Goal: Information Seeking & Learning: Check status

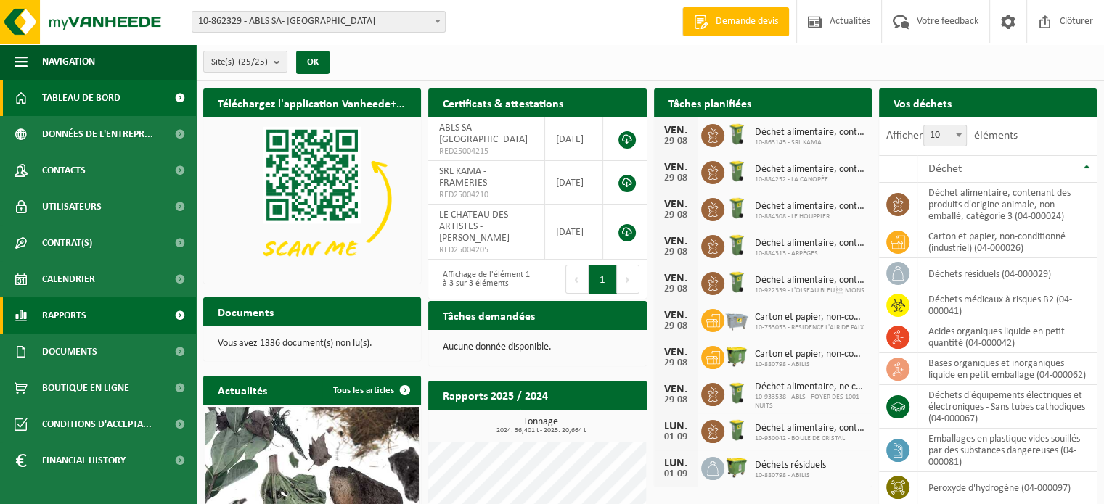
click at [99, 308] on link "Rapports" at bounding box center [98, 316] width 196 height 36
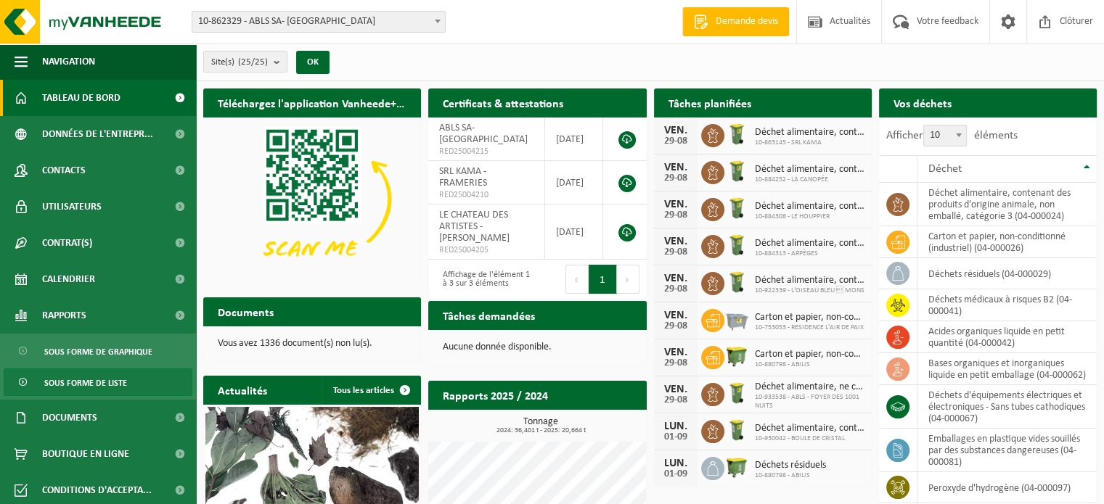
click at [106, 378] on span "Sous forme de liste" at bounding box center [85, 383] width 83 height 28
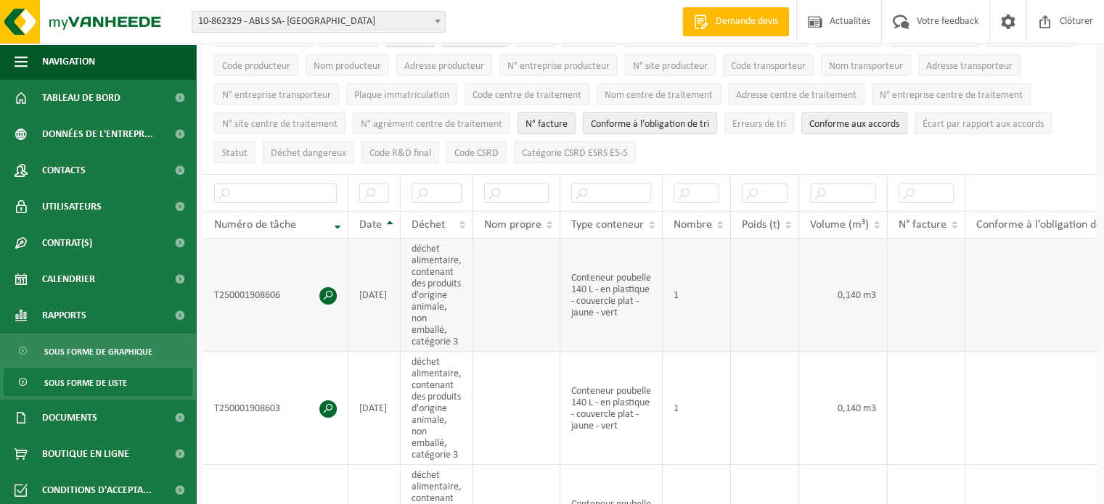
scroll to position [145, 0]
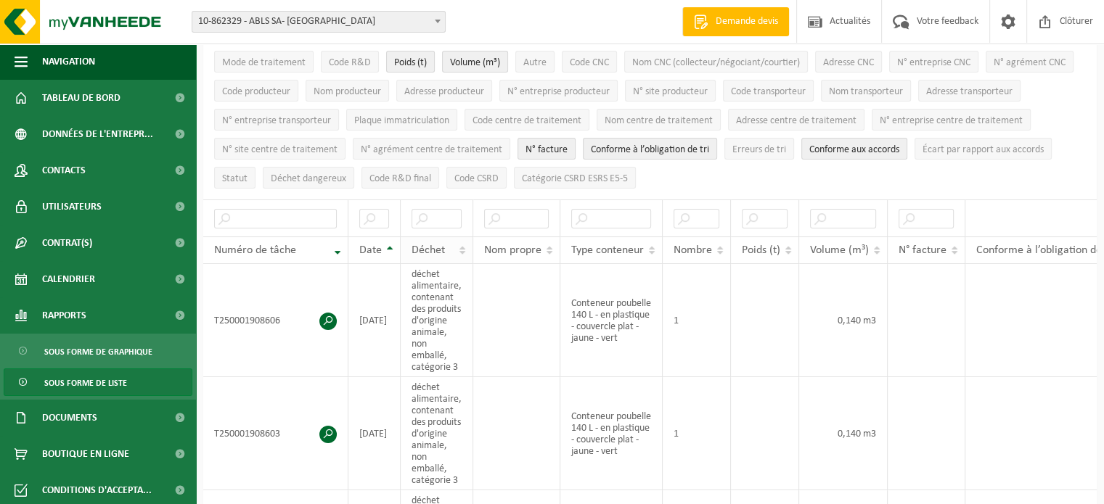
click at [451, 248] on div "Déchet" at bounding box center [433, 251] width 43 height 12
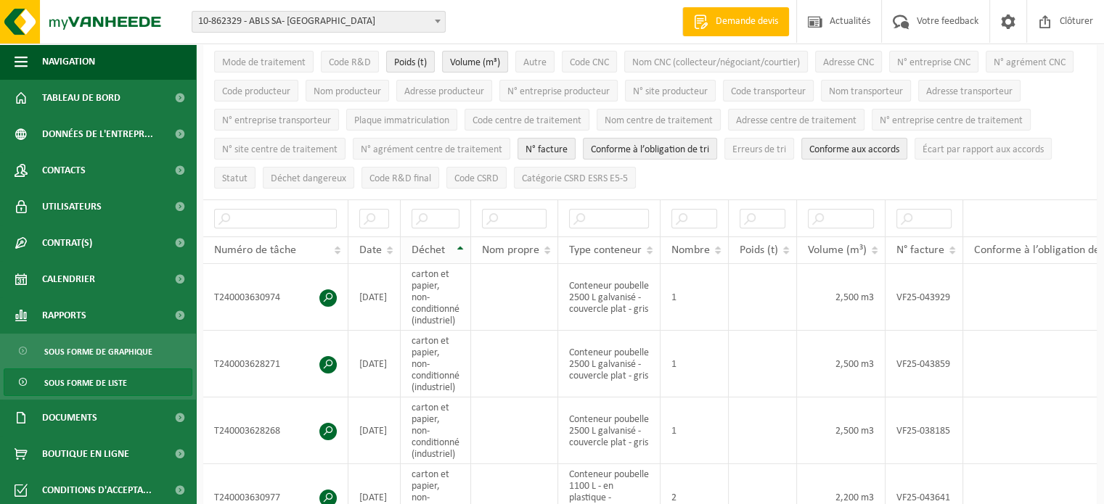
scroll to position [73, 0]
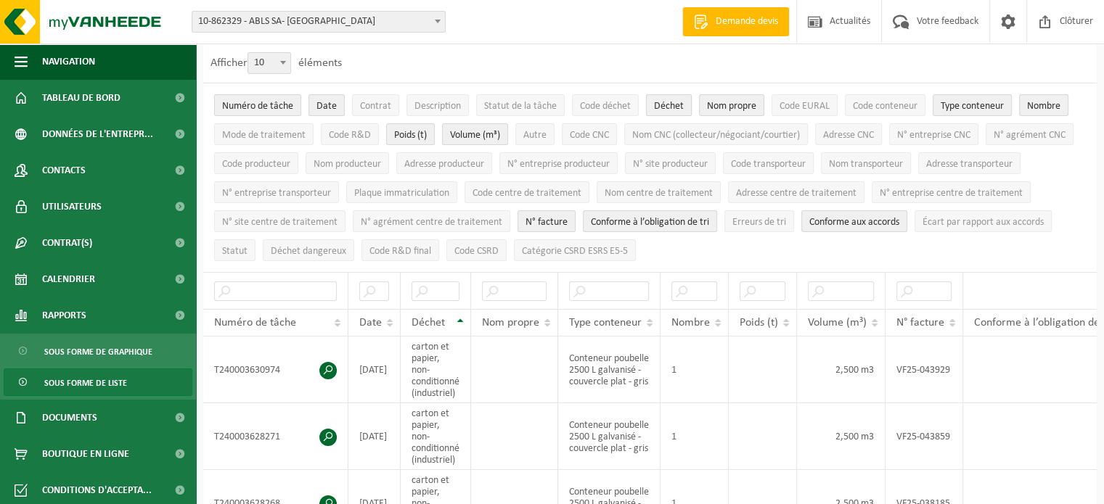
click at [679, 111] on span "Déchet" at bounding box center [669, 106] width 30 height 11
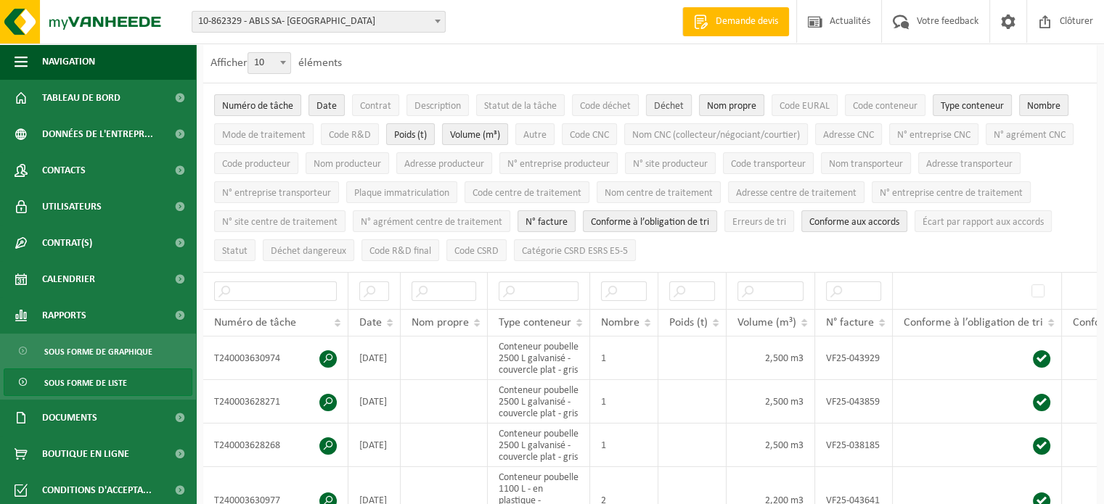
click at [677, 105] on span "Déchet" at bounding box center [669, 106] width 30 height 11
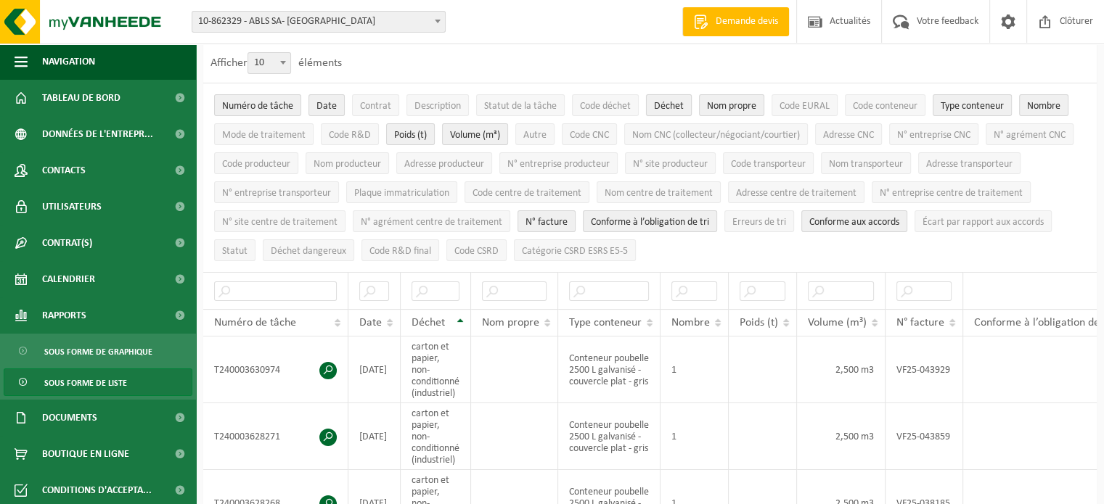
click at [677, 105] on span "Déchet" at bounding box center [669, 106] width 30 height 11
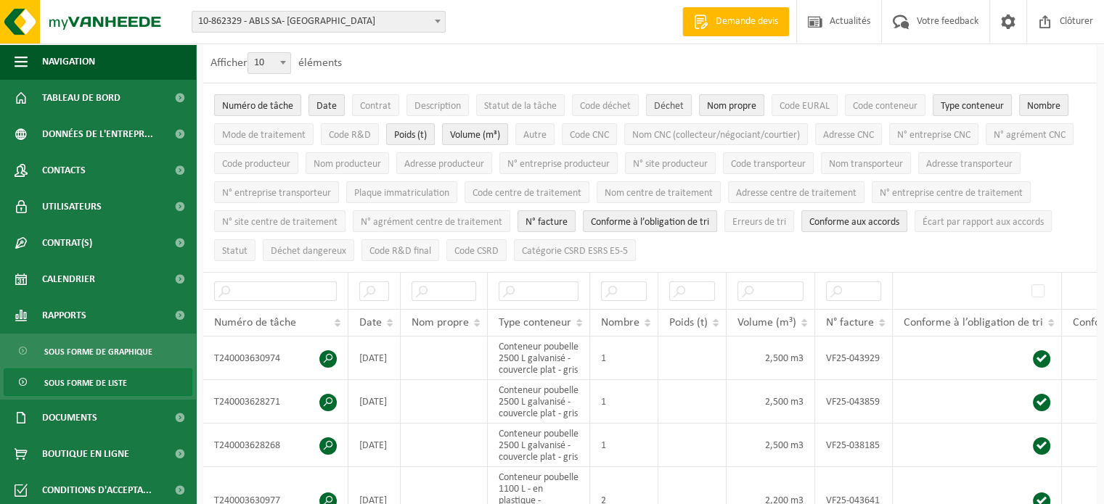
click at [677, 105] on span "Déchet" at bounding box center [669, 106] width 30 height 11
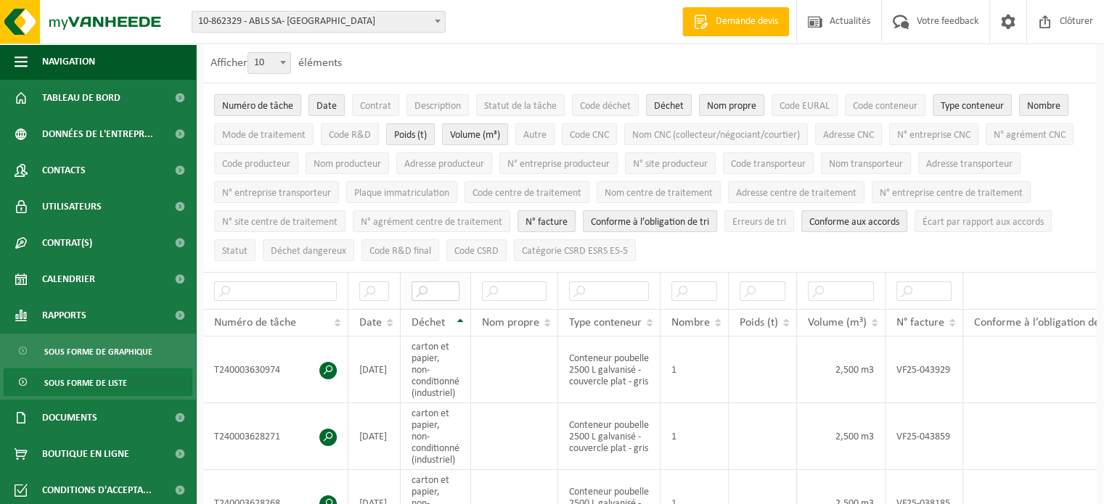
click at [433, 290] on input "text" at bounding box center [436, 292] width 48 height 20
type input "cart"
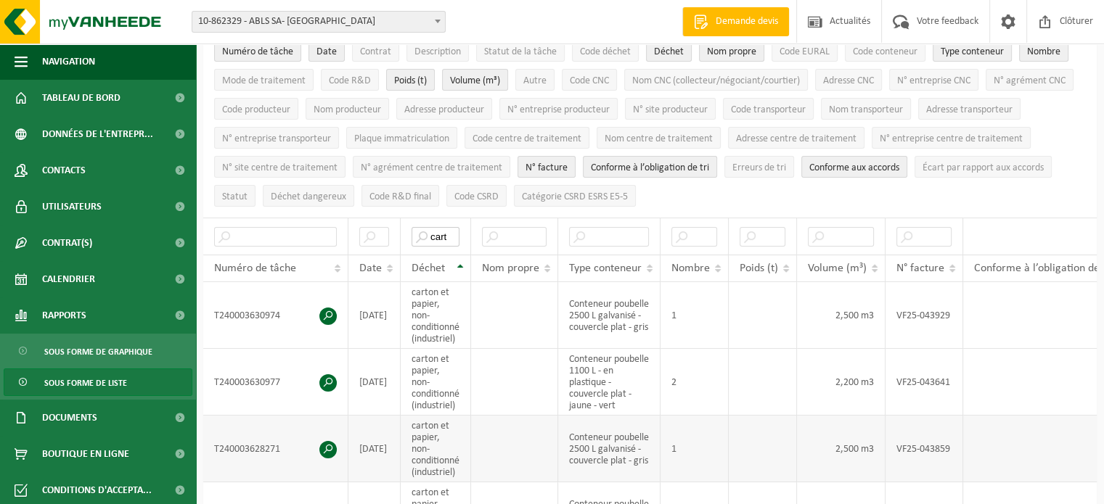
scroll to position [0, 0]
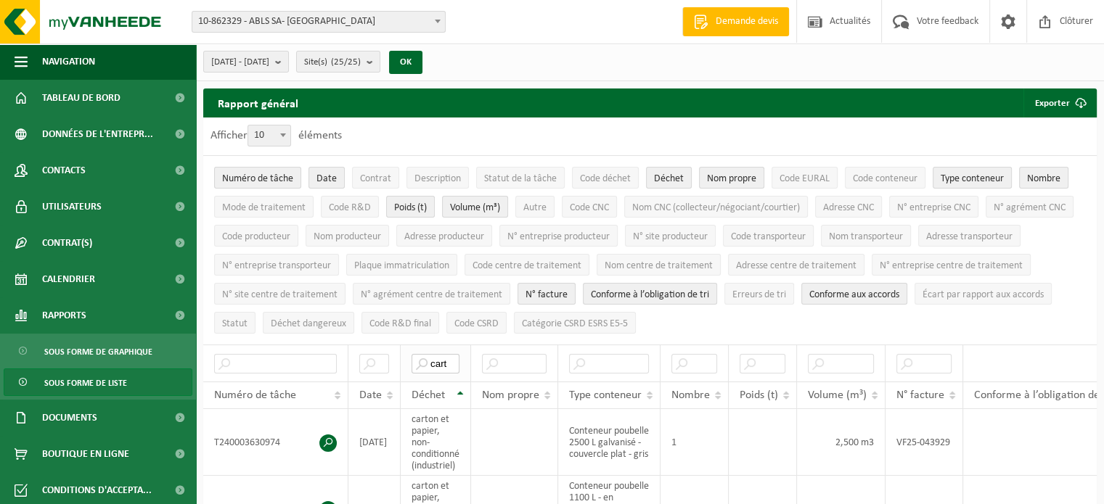
drag, startPoint x: 452, startPoint y: 356, endPoint x: 423, endPoint y: 356, distance: 29.0
click at [423, 356] on input "cart" at bounding box center [436, 364] width 48 height 20
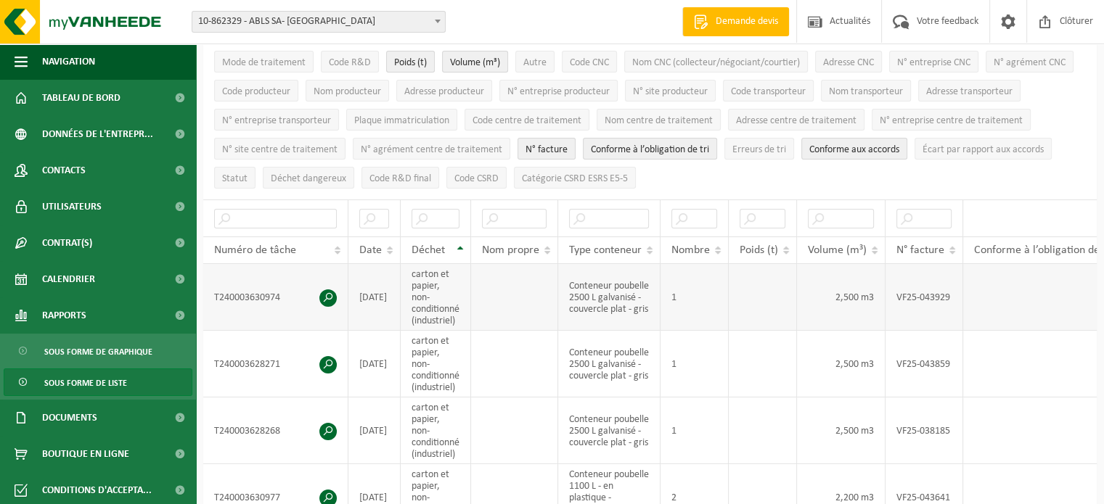
scroll to position [73, 0]
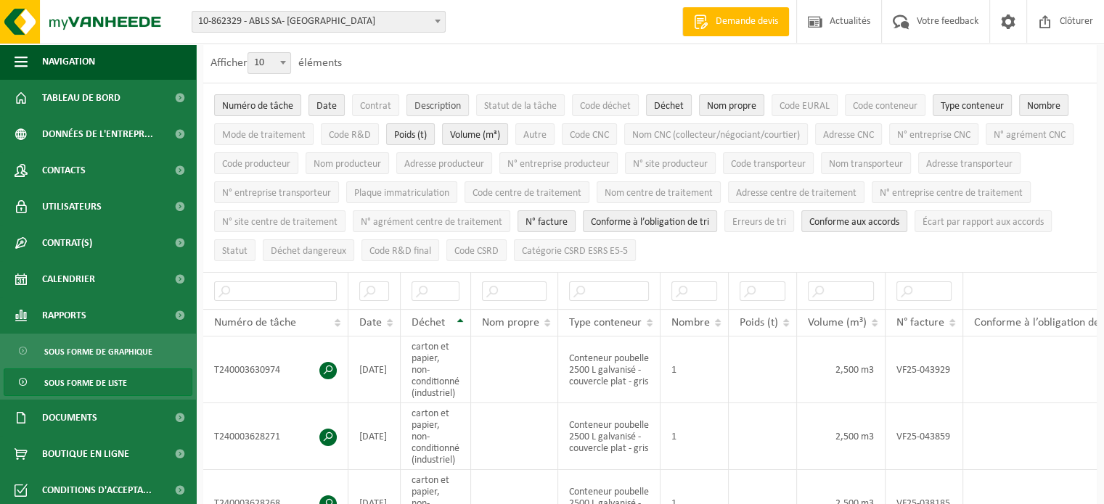
click at [431, 112] on button "Description" at bounding box center [437, 105] width 62 height 22
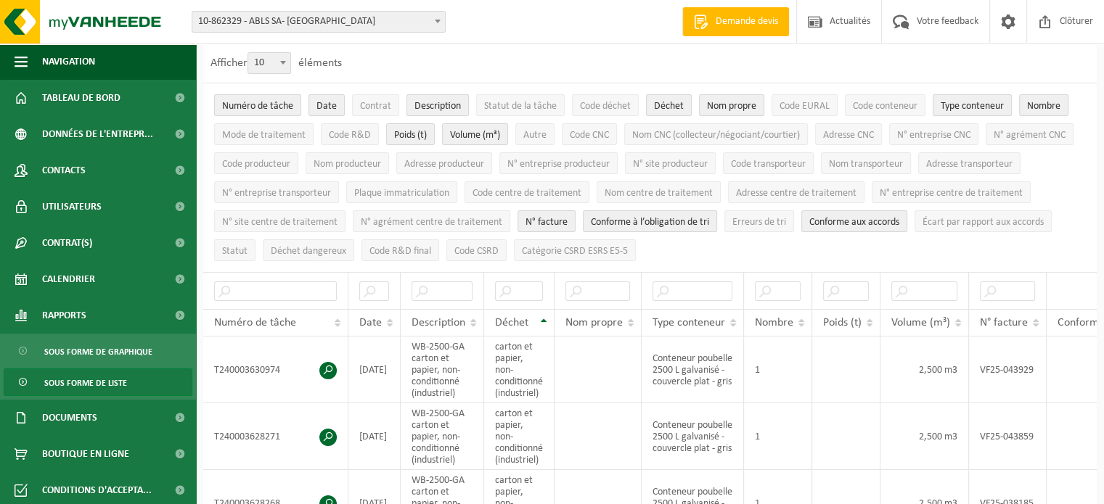
click at [432, 110] on span "Description" at bounding box center [437, 106] width 46 height 11
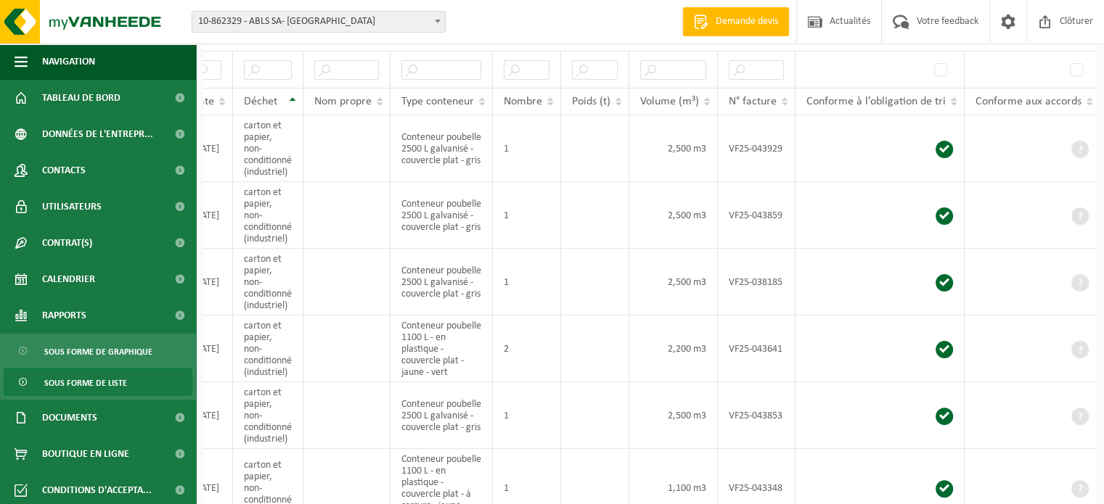
scroll to position [145, 0]
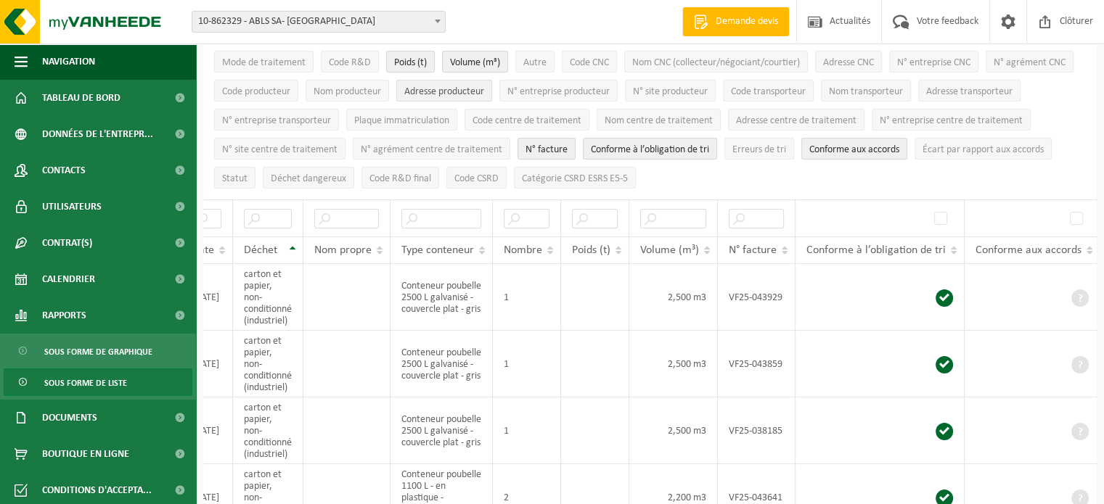
click at [414, 88] on span "Adresse producteur" at bounding box center [444, 91] width 80 height 11
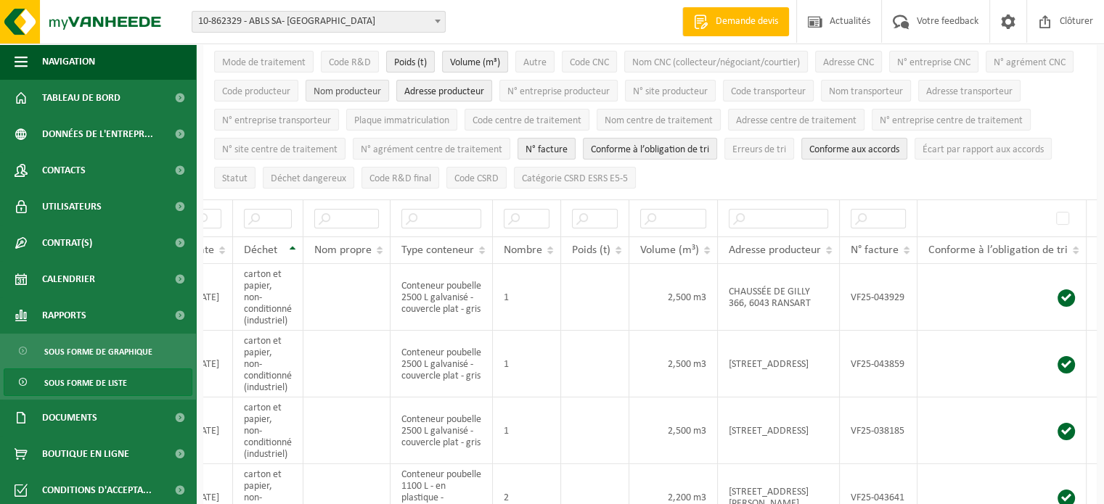
click at [371, 91] on span "Nom producteur" at bounding box center [348, 91] width 68 height 11
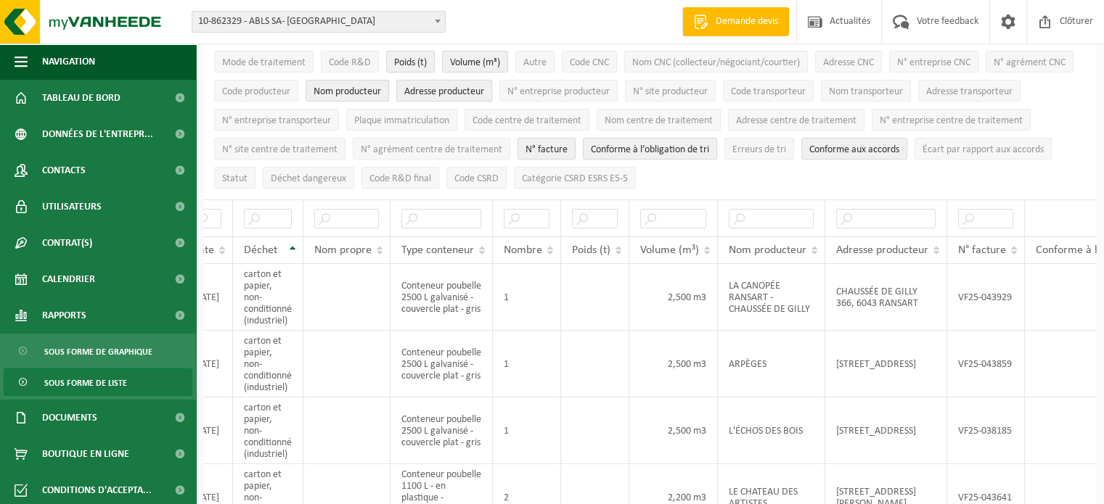
click at [412, 90] on span "Adresse producteur" at bounding box center [444, 91] width 80 height 11
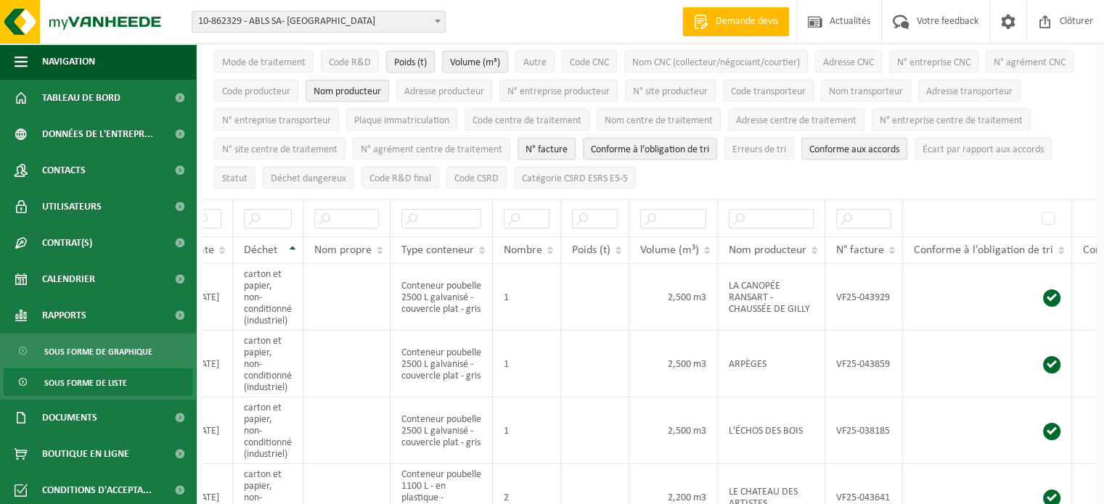
click at [359, 16] on span "10-862329 - ABLS SA- [GEOGRAPHIC_DATA]" at bounding box center [318, 22] width 253 height 20
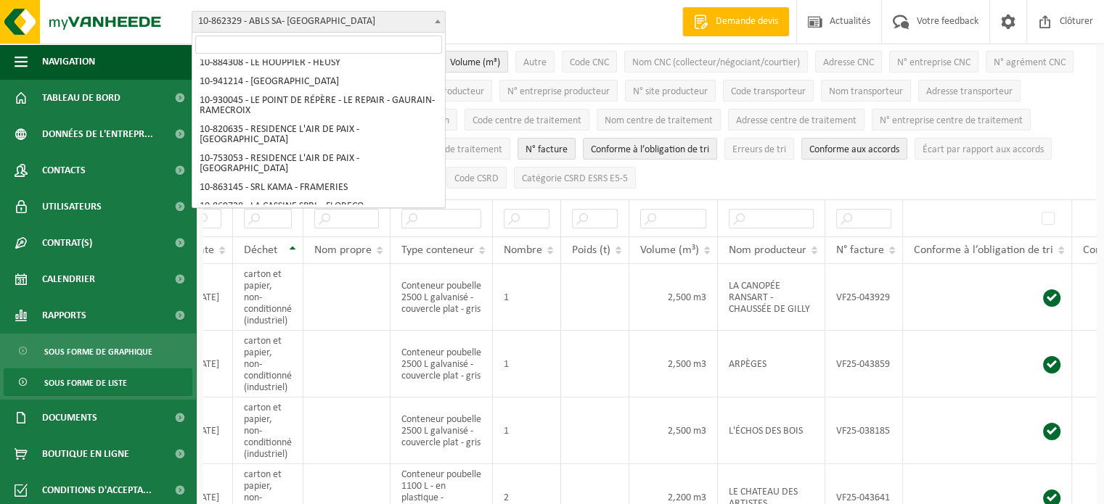
scroll to position [363, 0]
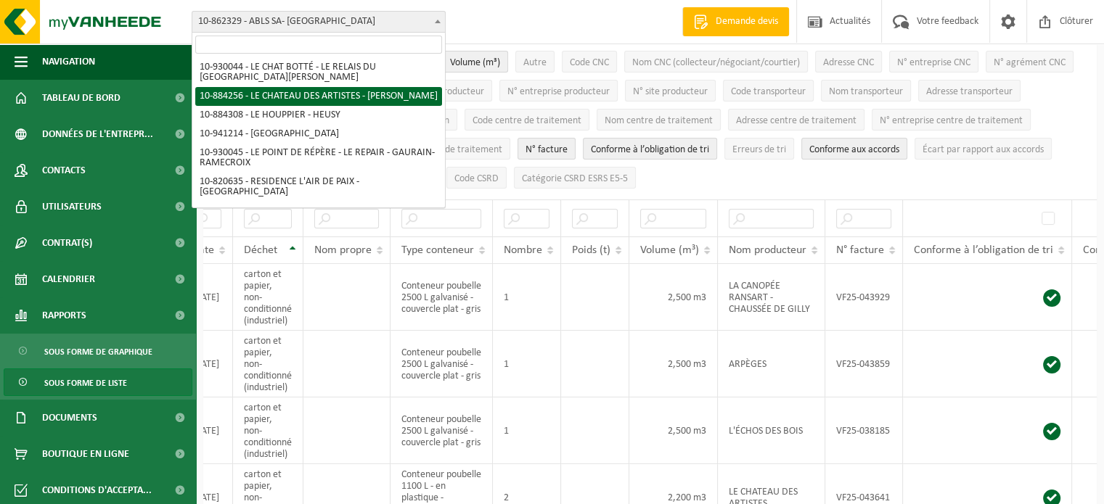
select select "111806"
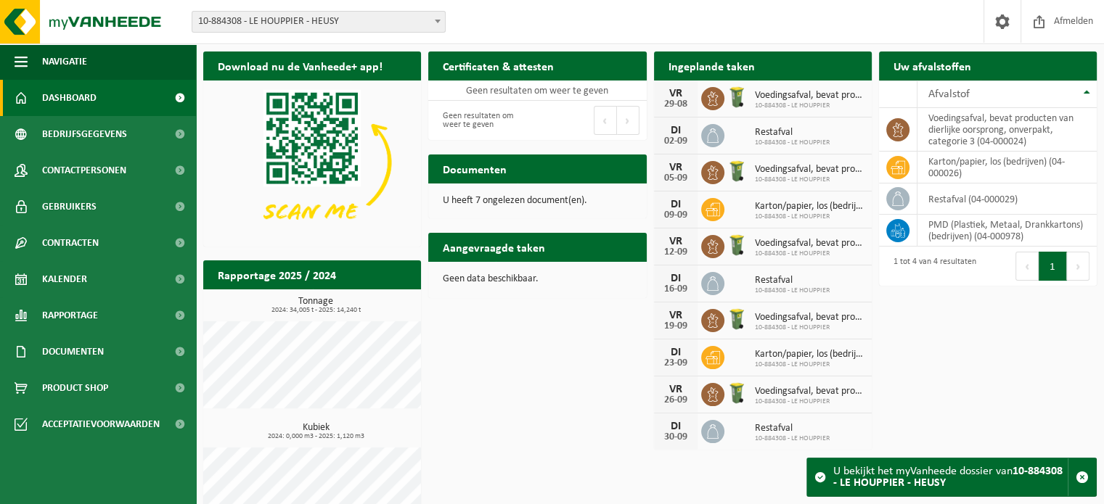
click at [290, 20] on span "10-884308 - LE HOUPPIER - HEUSY" at bounding box center [318, 22] width 253 height 20
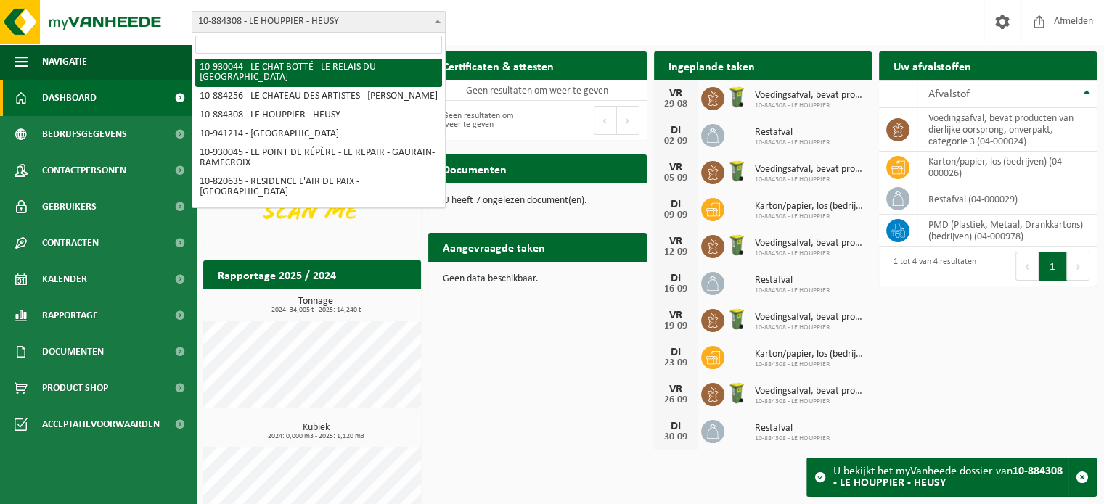
scroll to position [435, 0]
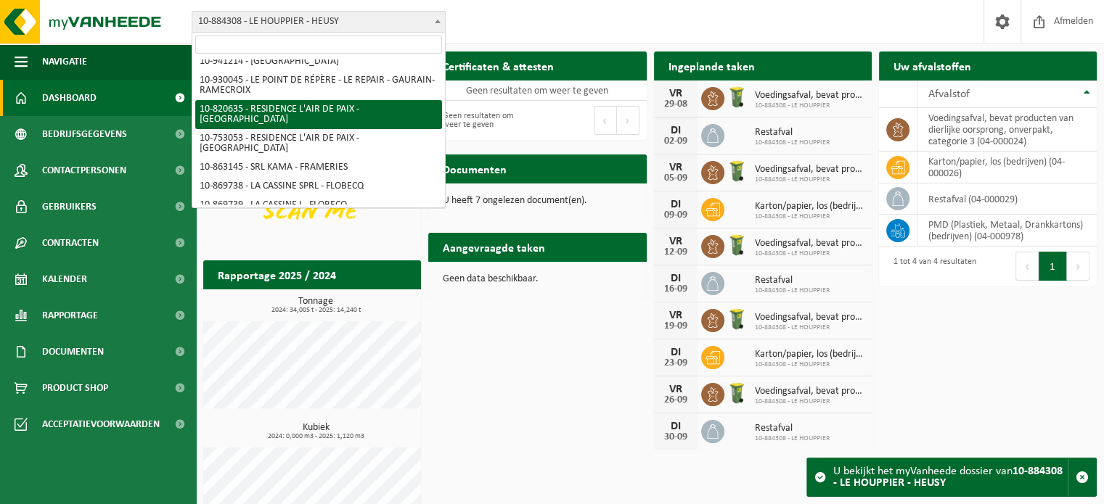
select select "39829"
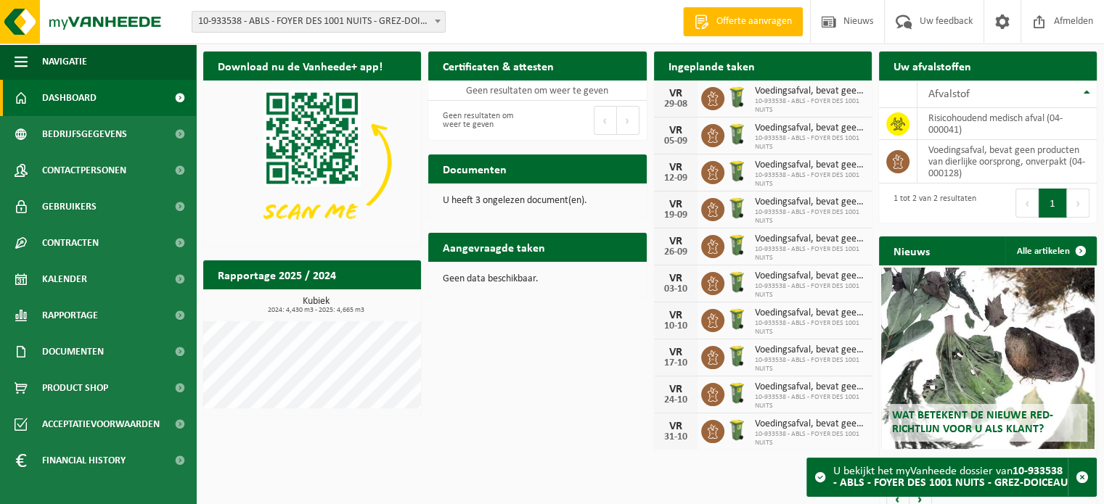
click at [388, 21] on span "10-933538 - ABLS - FOYER DES 1001 NUITS - GREZ-DOICEAU" at bounding box center [318, 22] width 253 height 20
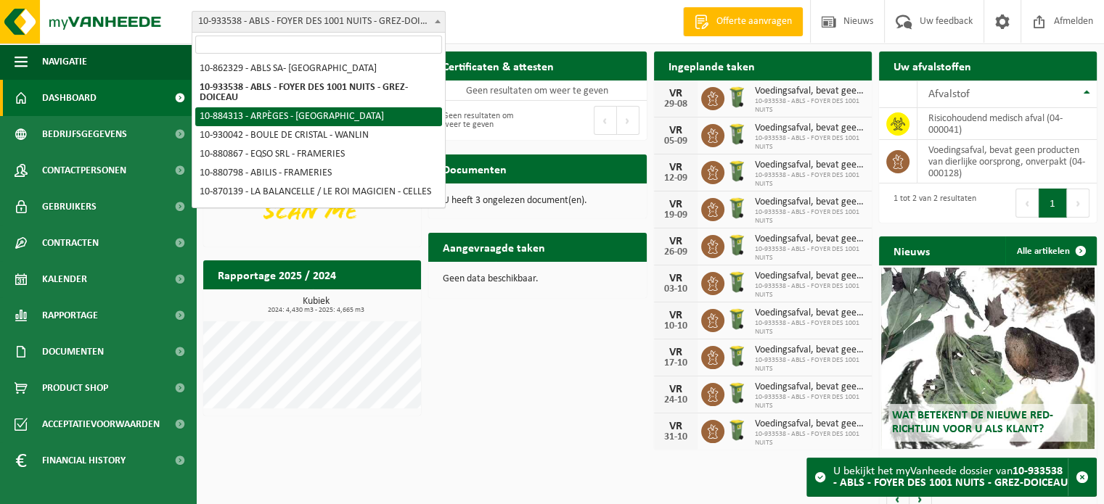
select select "111853"
